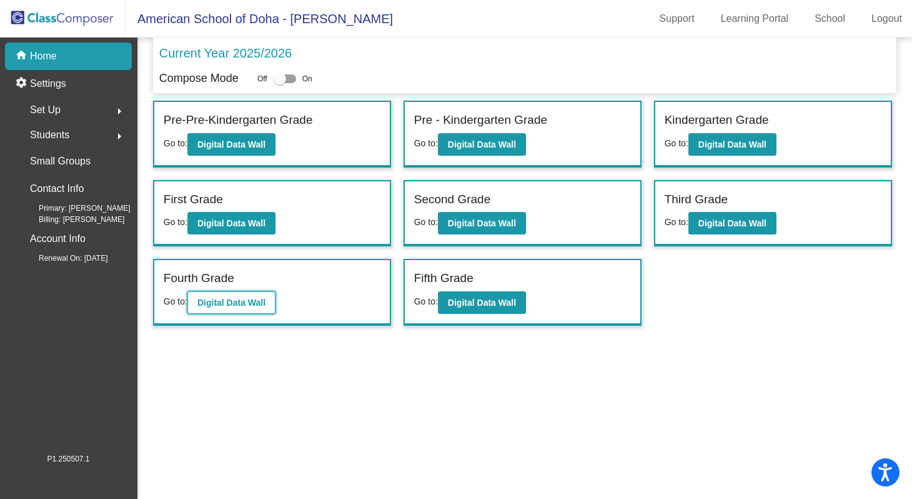
click at [242, 304] on b "Digital Data Wall" at bounding box center [231, 302] width 68 height 10
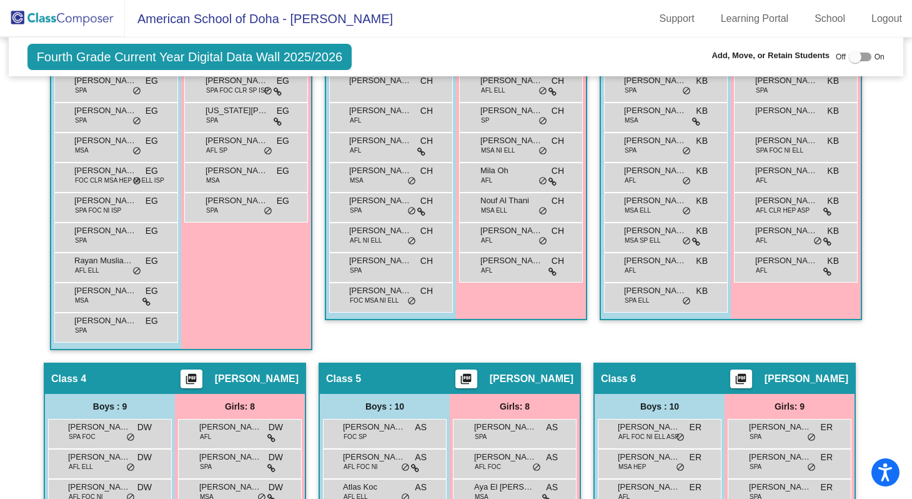
scroll to position [375, 0]
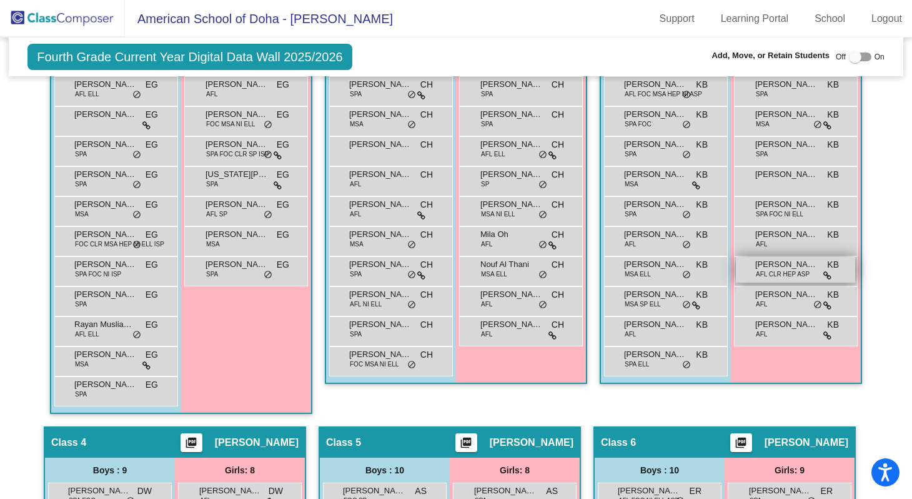
click at [778, 279] on span "AFL CLR HEP ASP" at bounding box center [783, 273] width 54 height 9
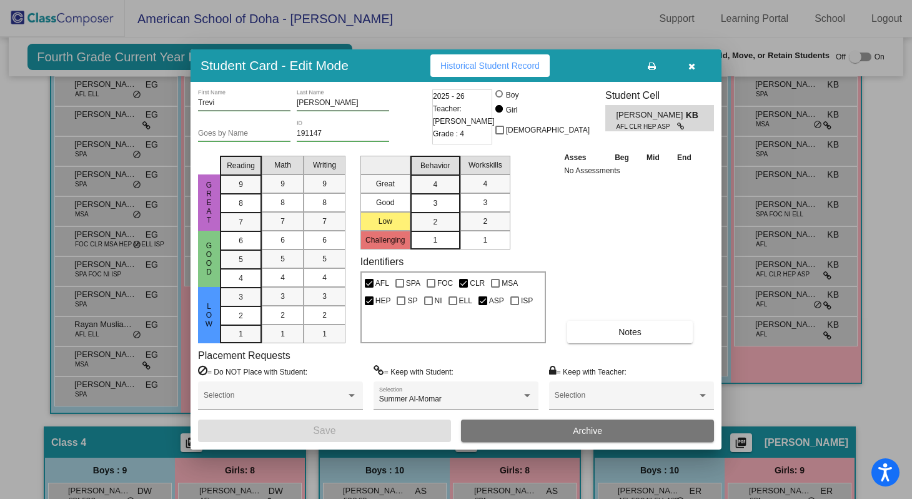
scroll to position [0, 0]
click at [691, 71] on icon "button" at bounding box center [691, 66] width 7 height 9
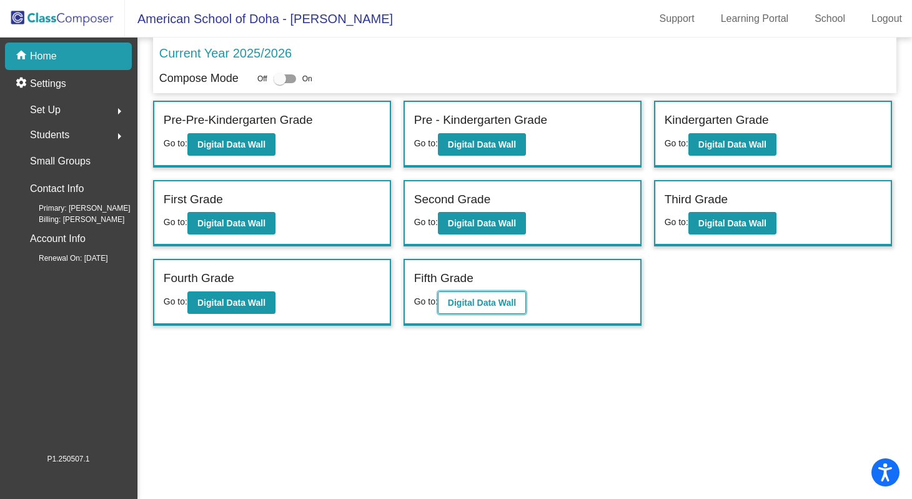
click at [488, 302] on b "Digital Data Wall" at bounding box center [482, 302] width 68 height 10
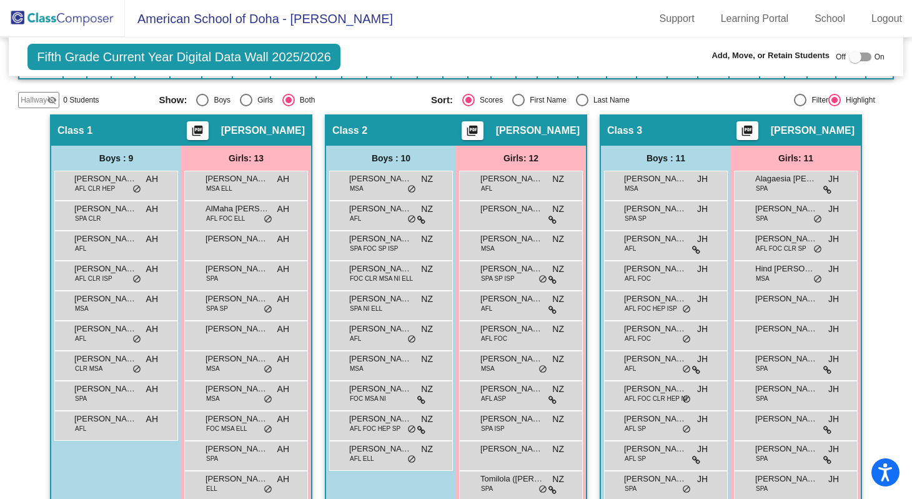
scroll to position [284, 0]
